Goal: Transaction & Acquisition: Subscribe to service/newsletter

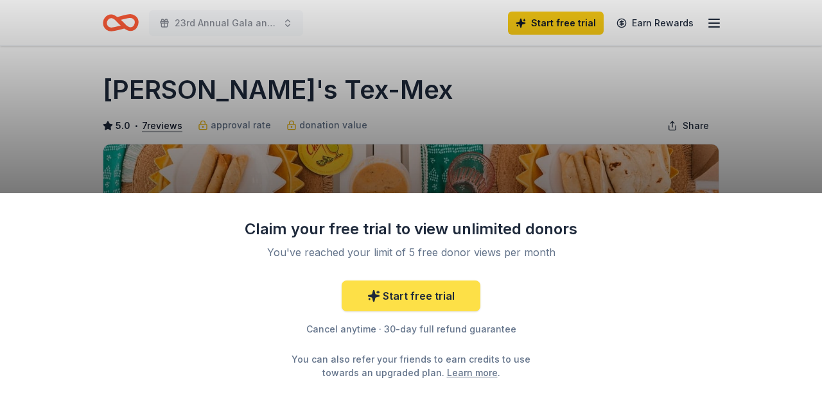
click at [394, 298] on link "Start free trial" at bounding box center [410, 295] width 139 height 31
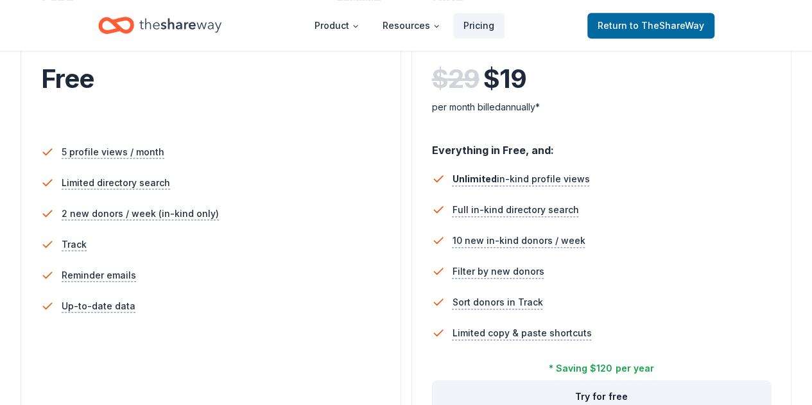
scroll to position [449, 0]
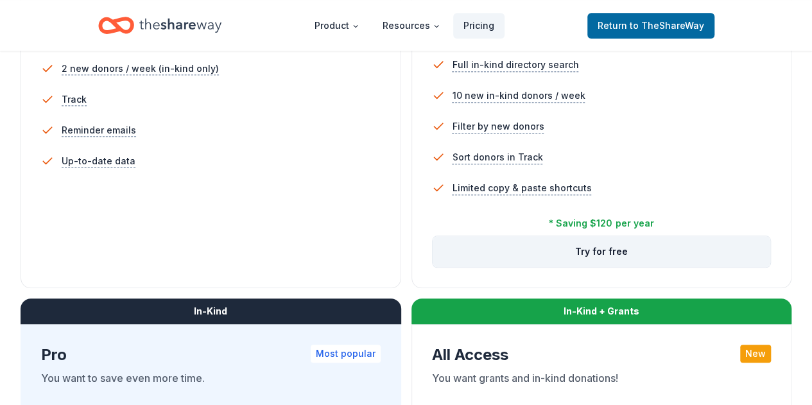
click at [433, 267] on button "Try for free" at bounding box center [602, 251] width 338 height 31
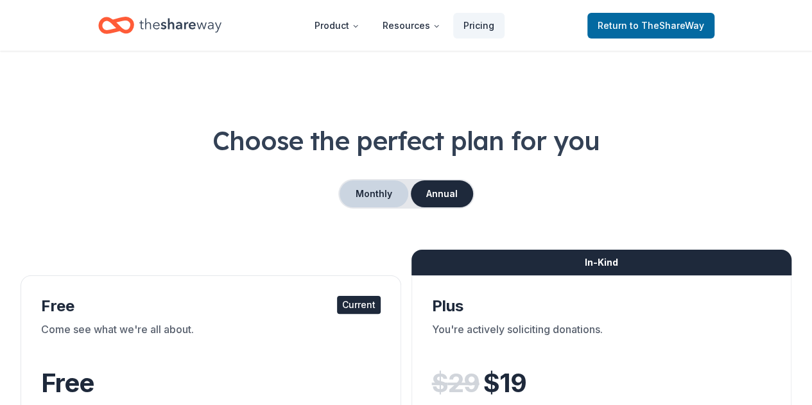
click at [350, 191] on button "Monthly" at bounding box center [374, 193] width 69 height 27
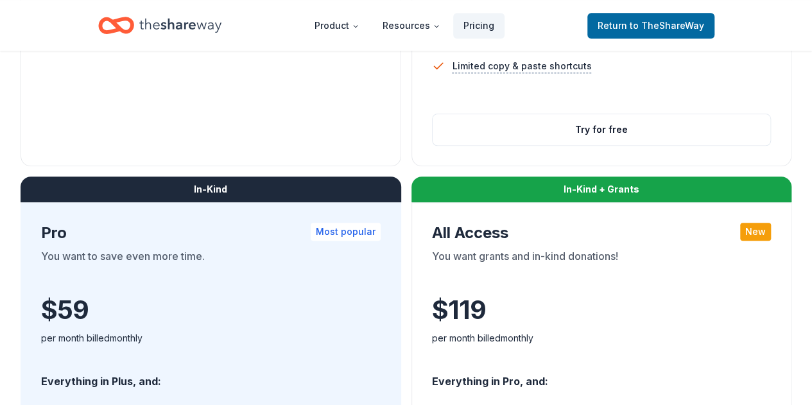
scroll to position [578, 0]
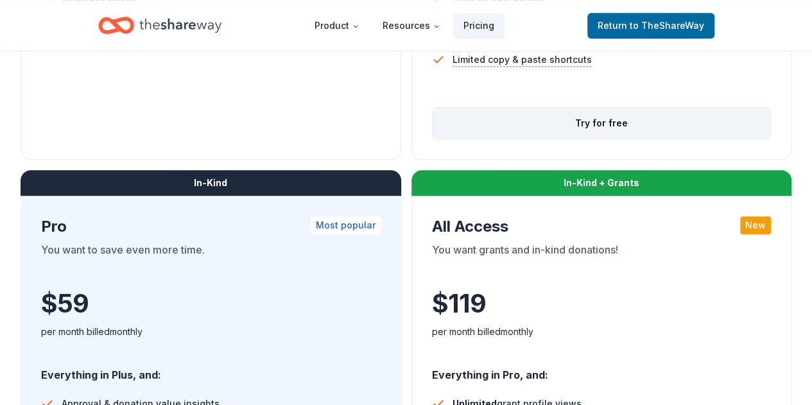
click at [433, 139] on button "Try for free" at bounding box center [602, 123] width 338 height 31
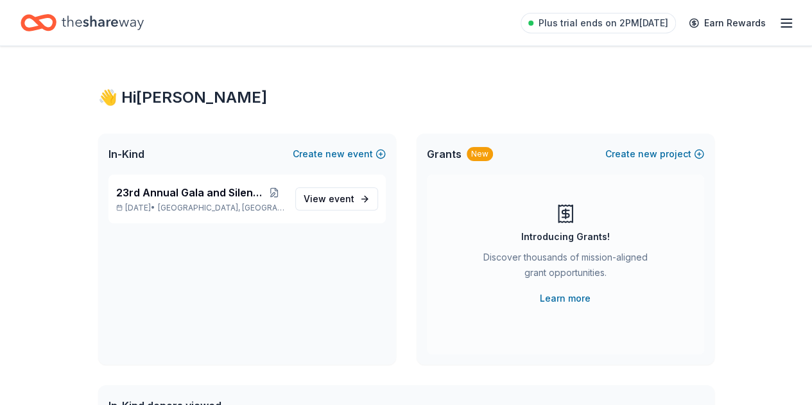
click at [105, 22] on icon "Home" at bounding box center [103, 22] width 82 height 14
click at [183, 193] on span "23rd Annual Gala and Silent Auction" at bounding box center [190, 192] width 148 height 15
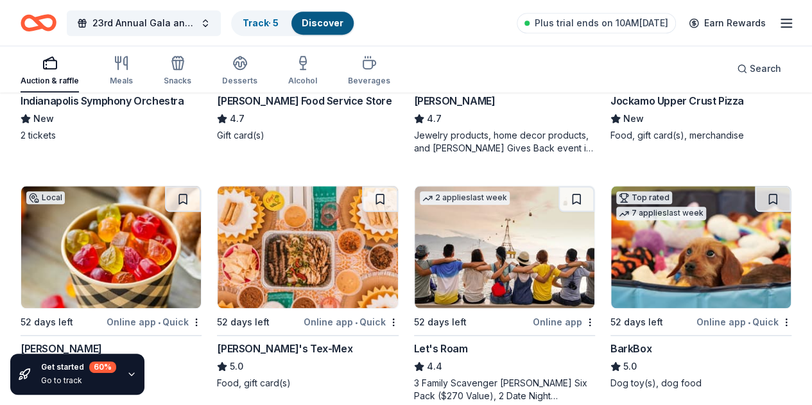
scroll to position [578, 0]
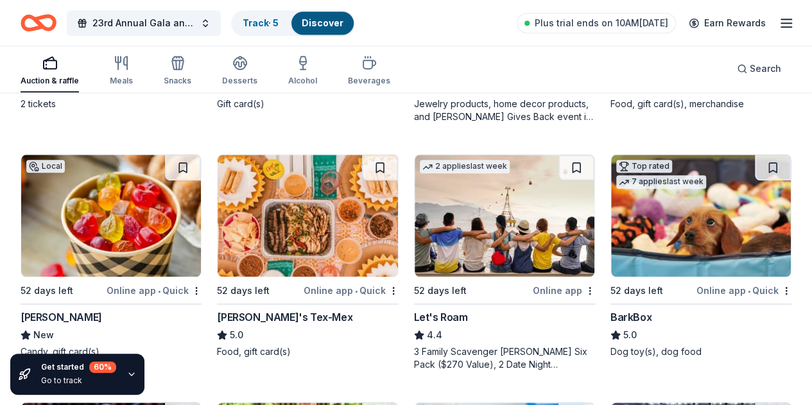
click at [611, 227] on img at bounding box center [701, 216] width 180 height 122
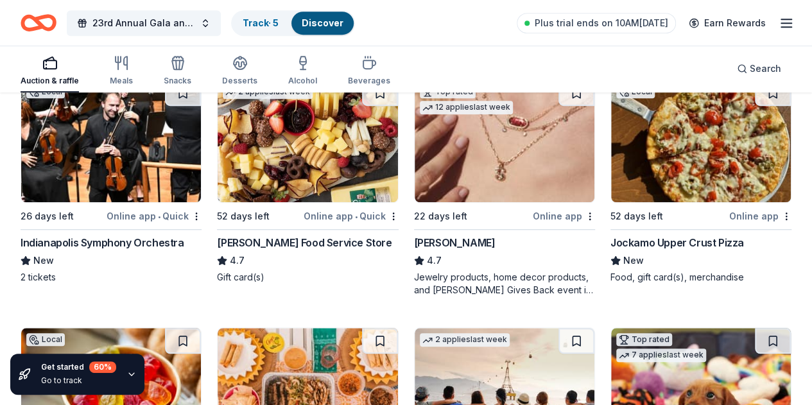
scroll to position [385, 0]
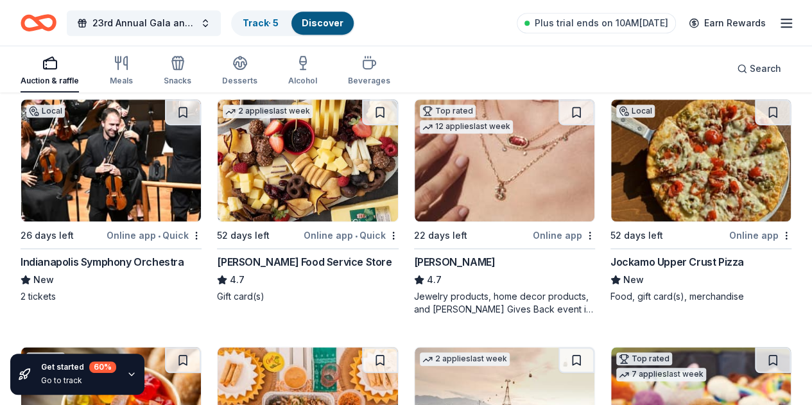
click at [397, 347] on img at bounding box center [308, 408] width 180 height 122
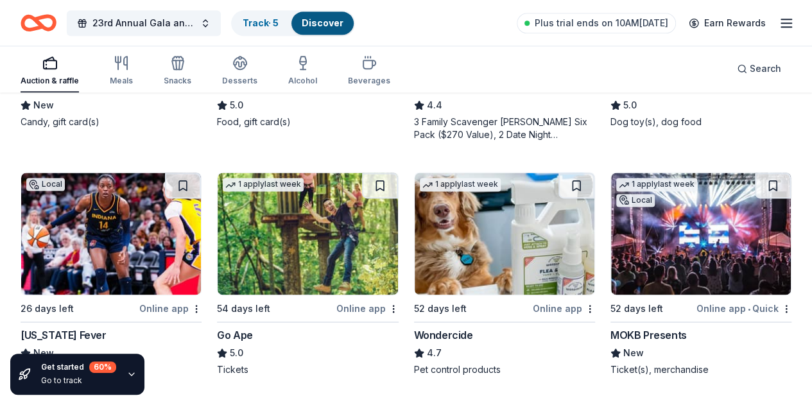
scroll to position [834, 0]
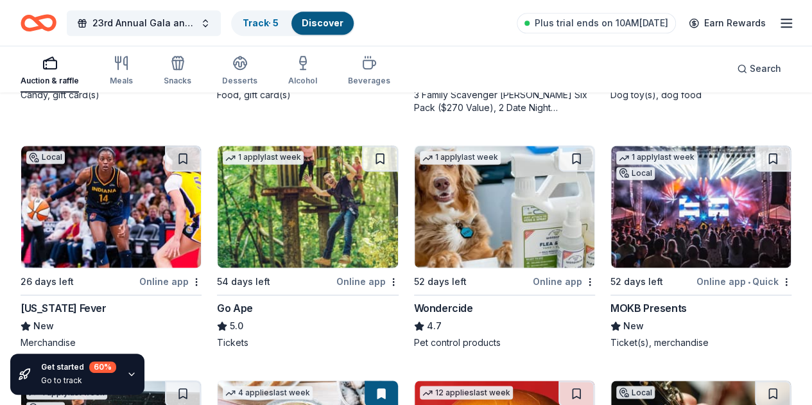
click at [611, 230] on img at bounding box center [701, 207] width 180 height 122
